Goal: Task Accomplishment & Management: Complete application form

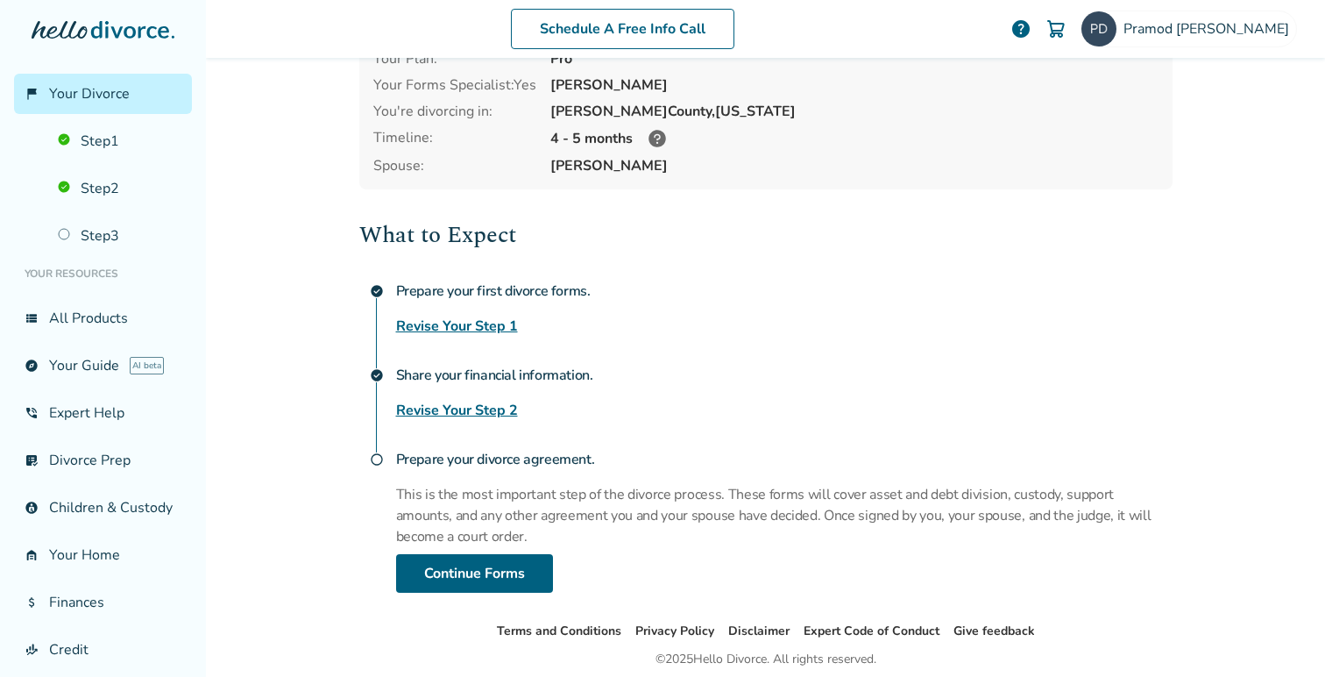
scroll to position [113, 0]
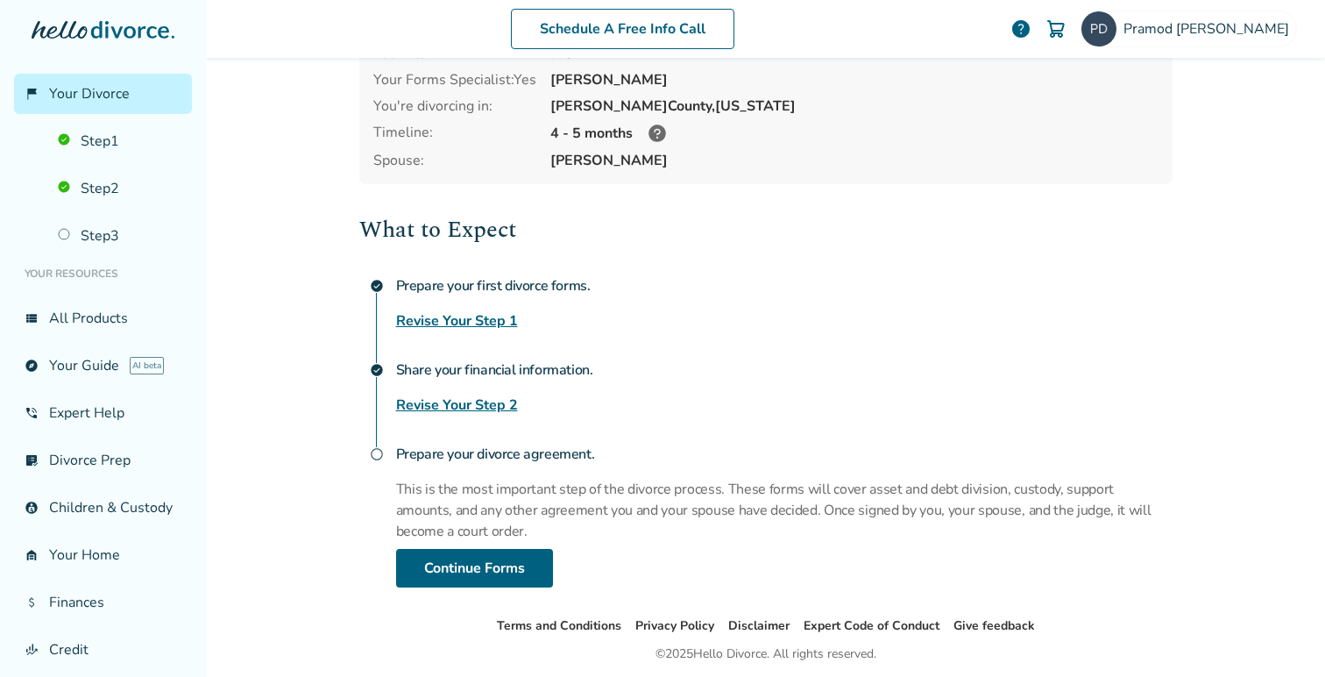
click at [456, 405] on link "Revise Your Step 2" at bounding box center [457, 404] width 122 height 21
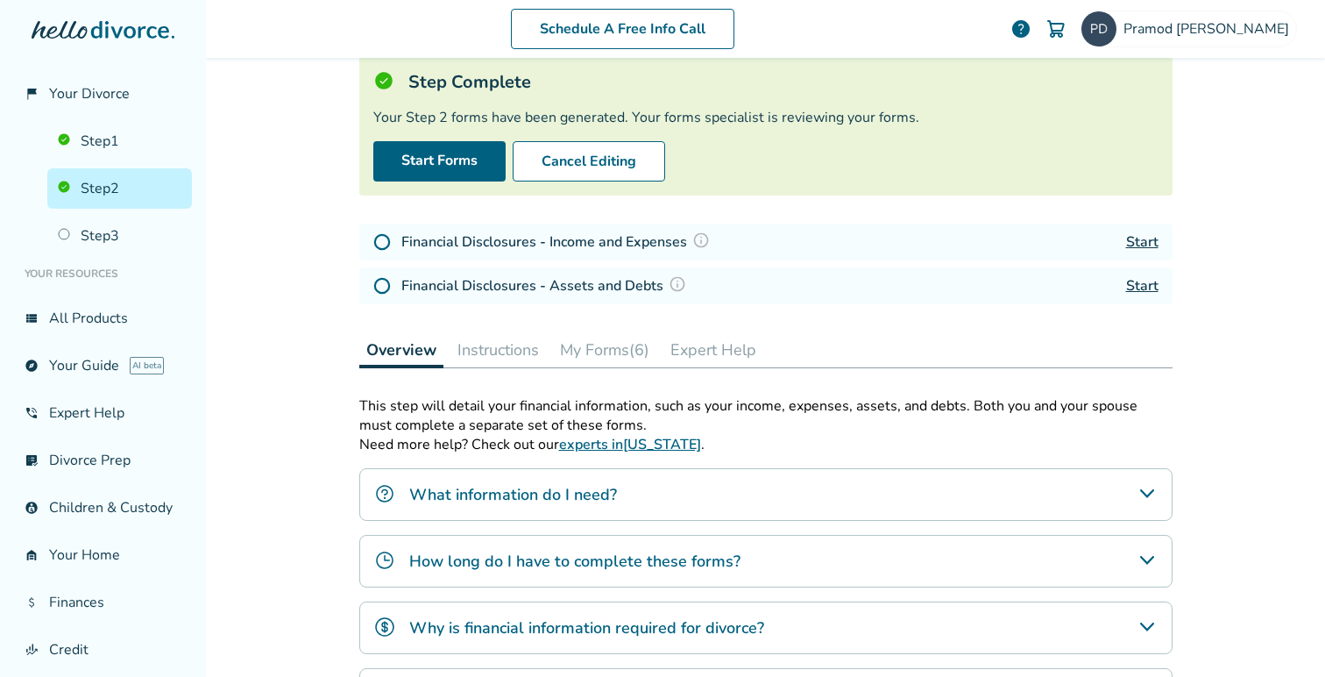
scroll to position [86, 0]
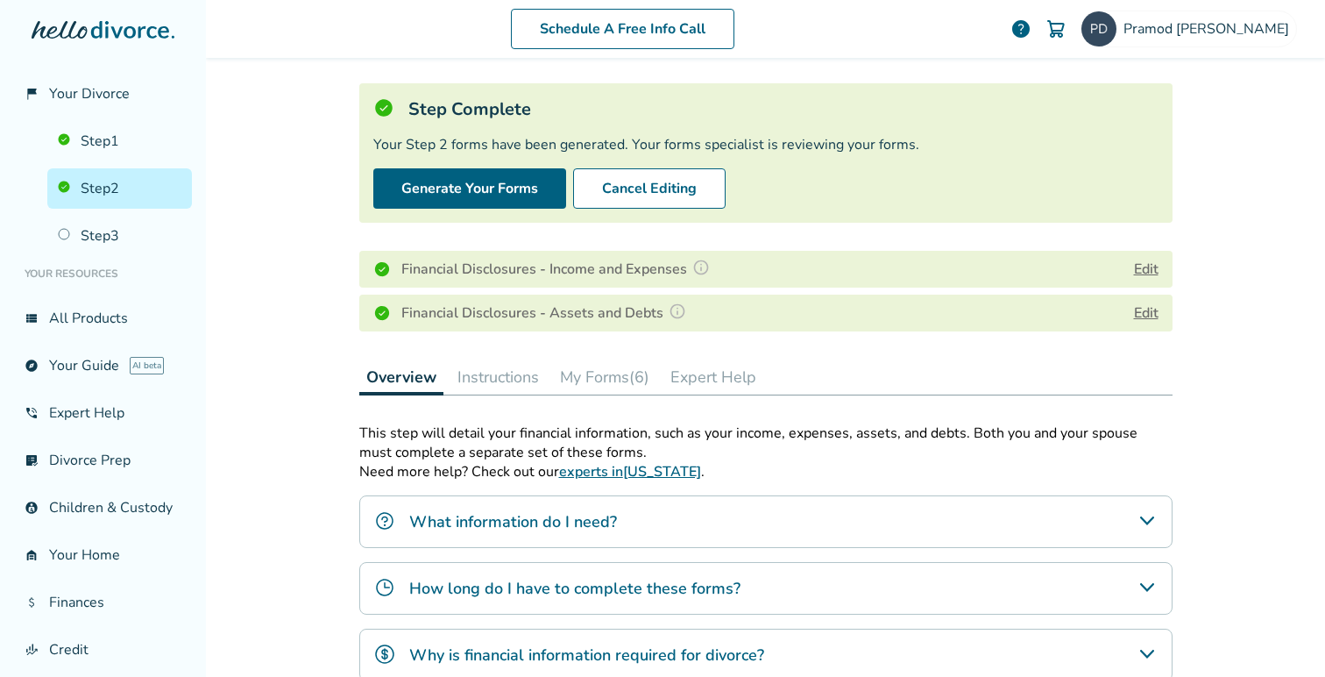
click at [1146, 312] on button "Edit" at bounding box center [1146, 312] width 25 height 21
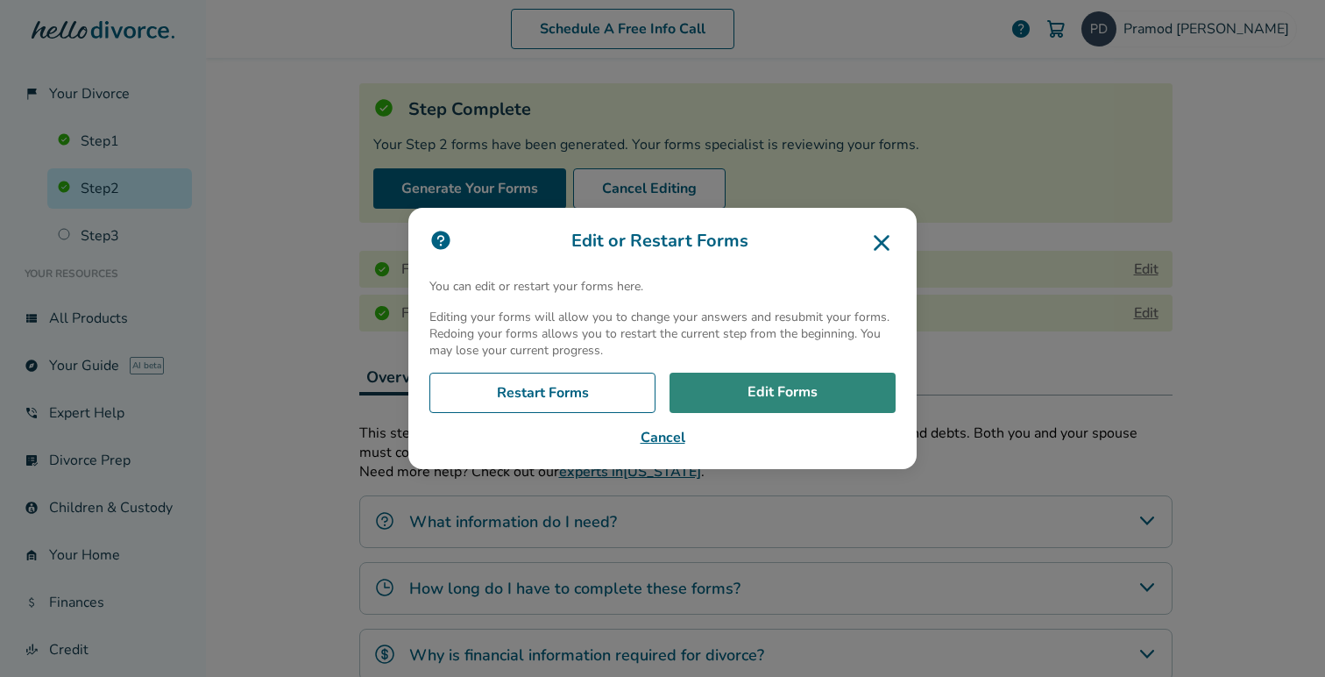
click at [759, 390] on link "Edit Forms" at bounding box center [783, 392] width 226 height 40
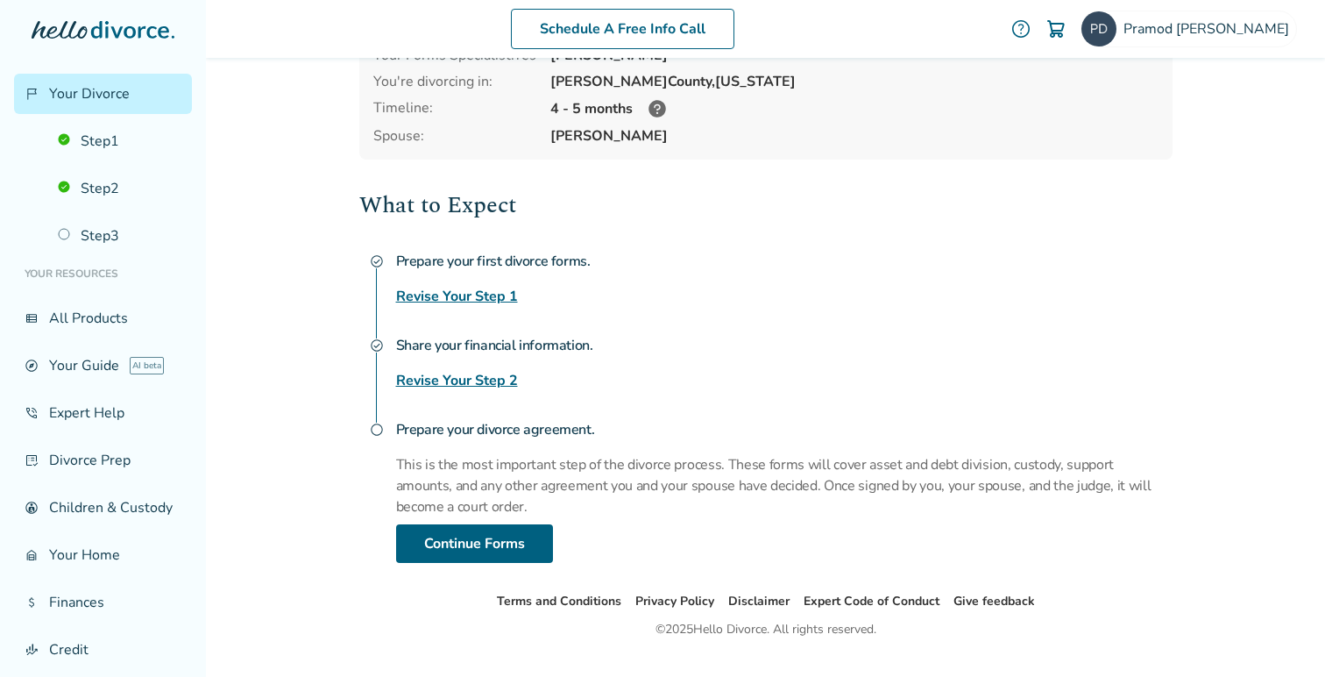
scroll to position [153, 0]
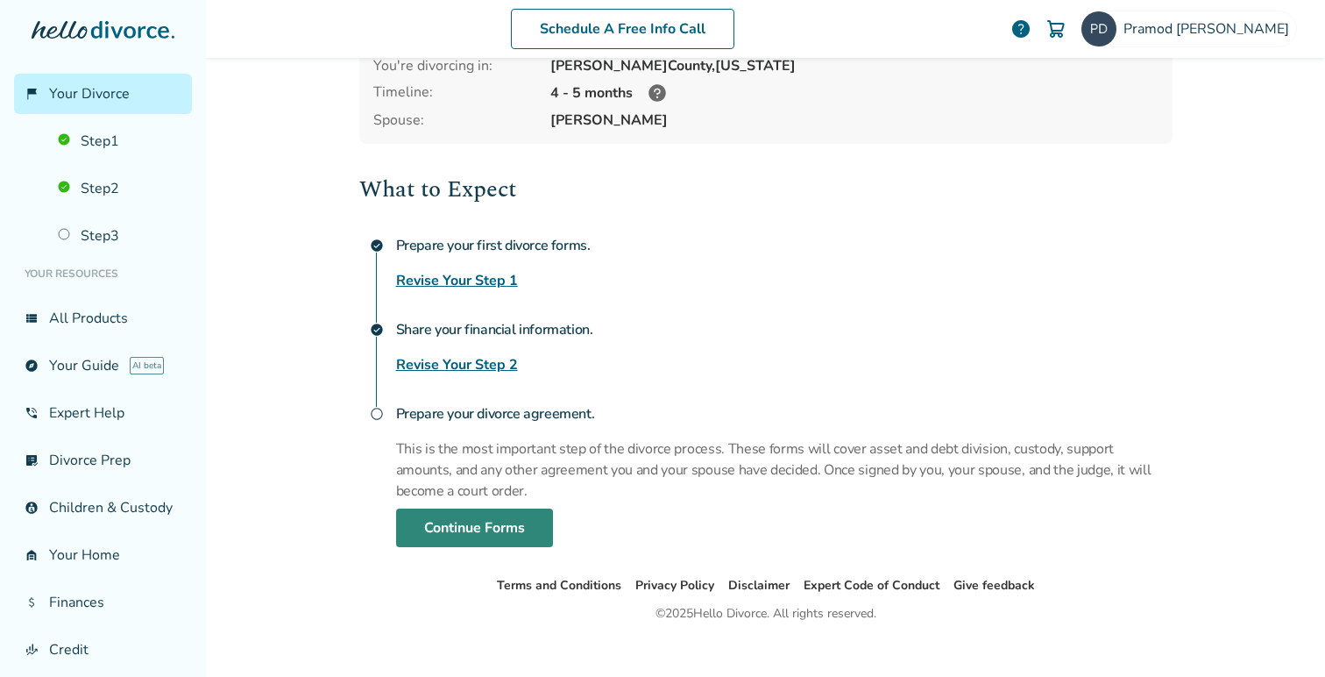
click at [464, 524] on link "Continue Forms" at bounding box center [474, 527] width 157 height 39
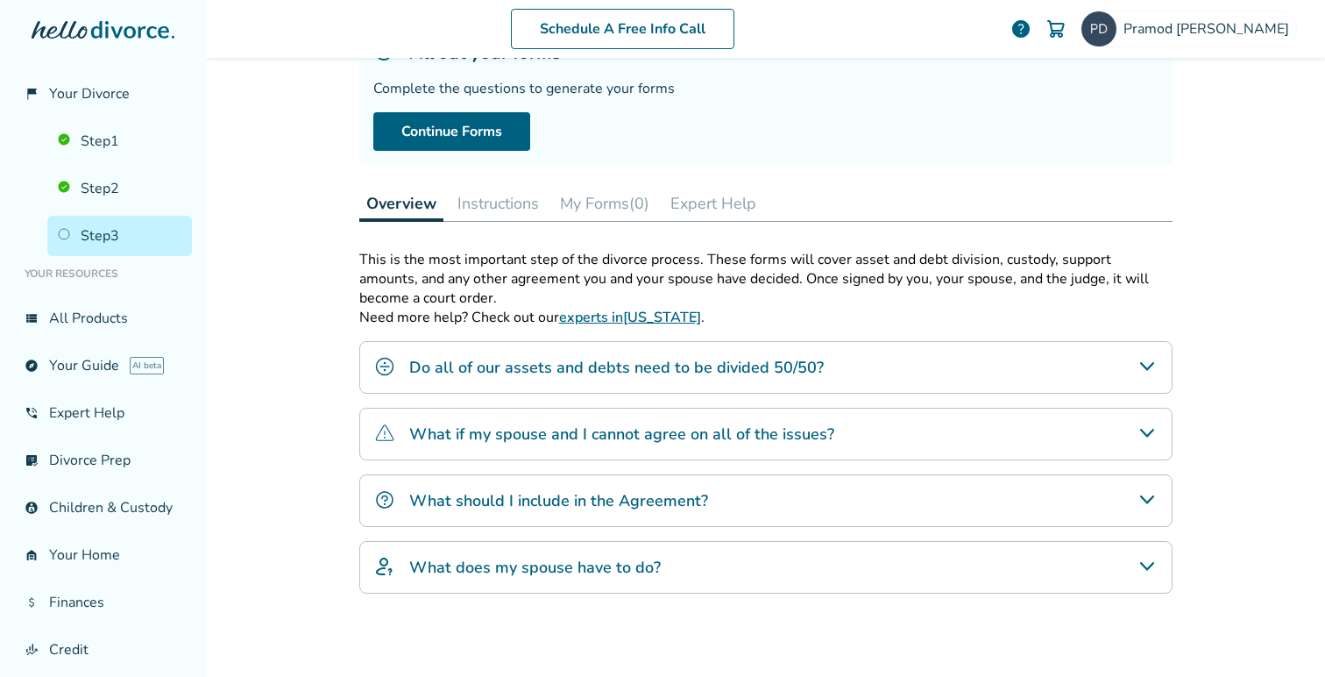
scroll to position [148, 0]
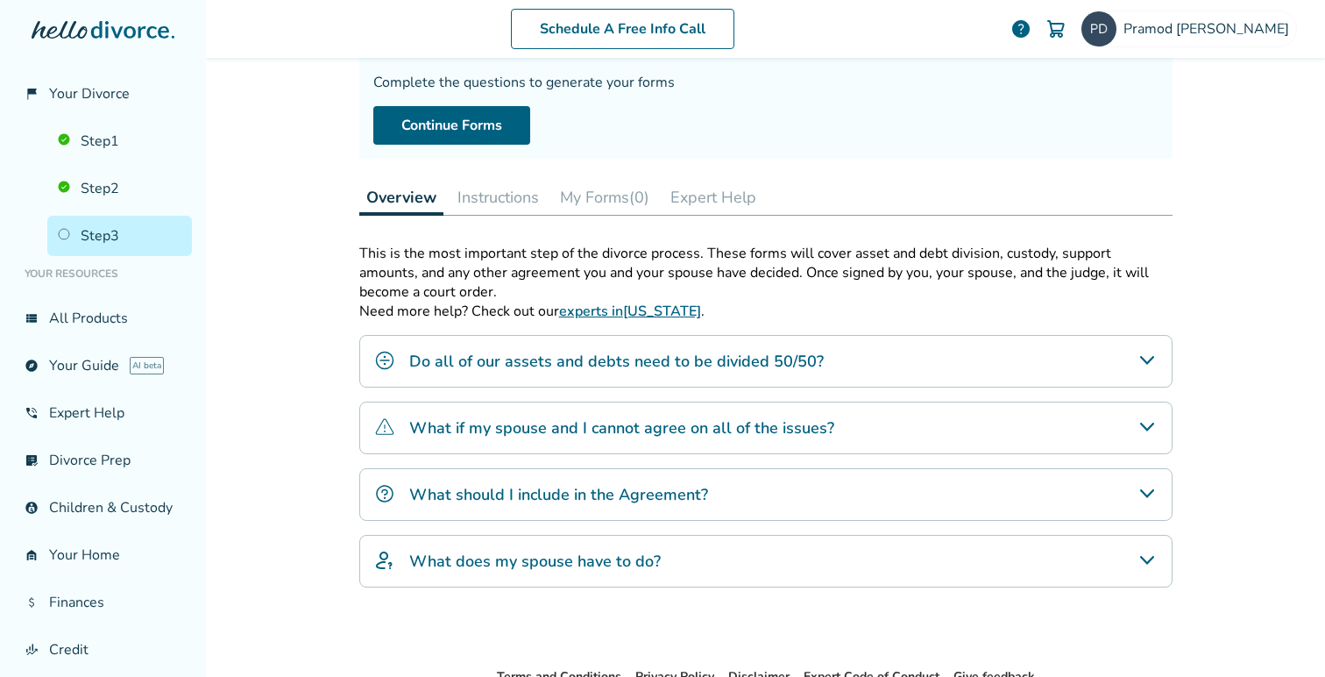
click at [800, 566] on div "What does my spouse have to do?" at bounding box center [765, 561] width 813 height 53
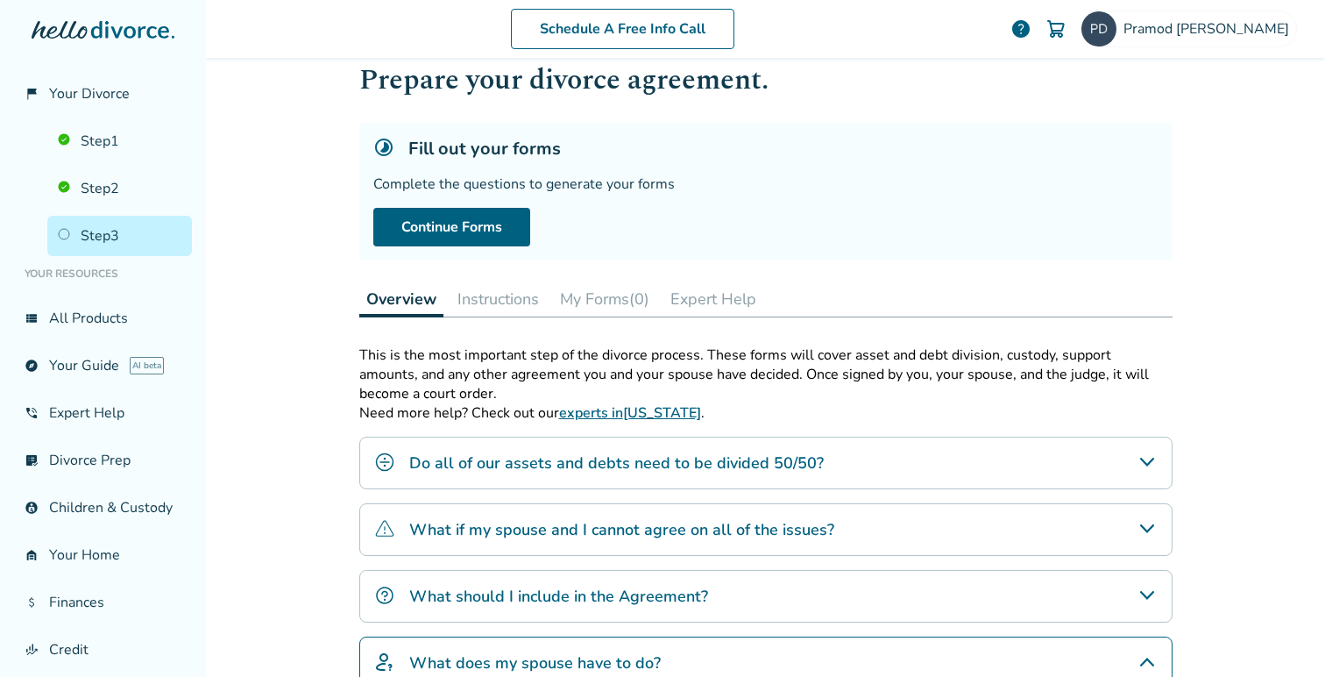
scroll to position [0, 0]
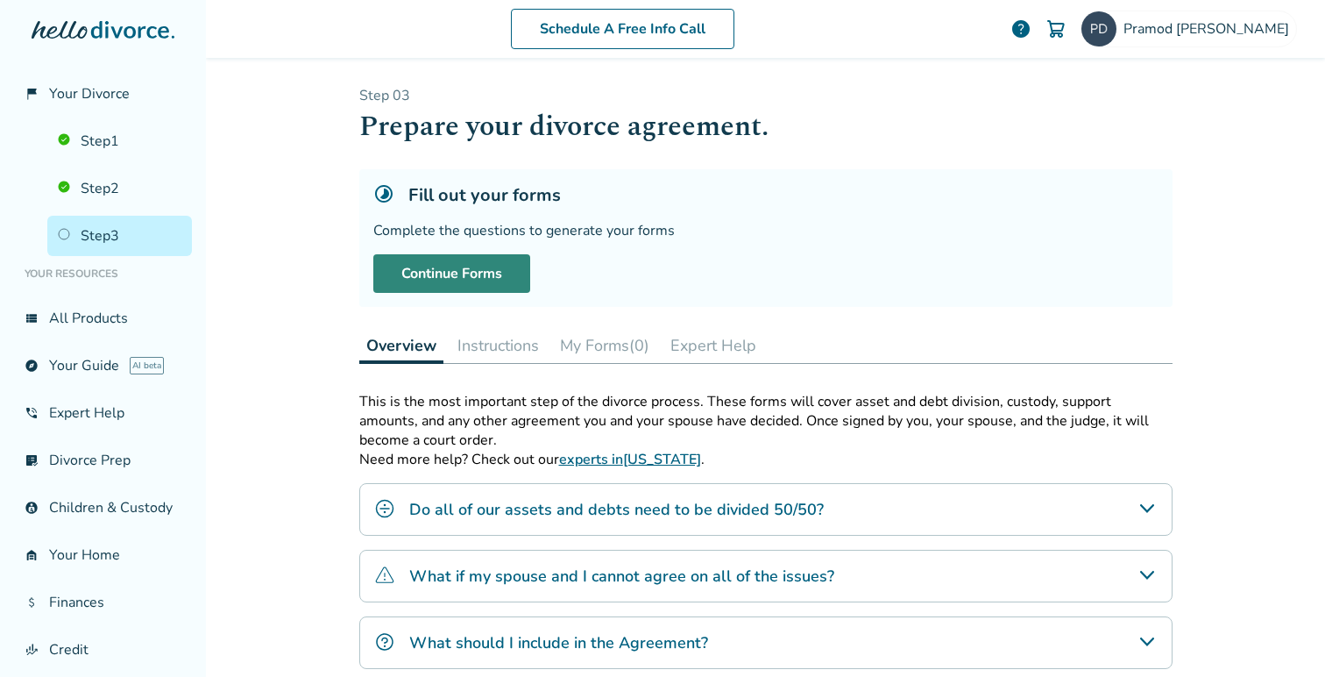
click at [459, 272] on link "Continue Forms" at bounding box center [451, 273] width 157 height 39
